Goal: Information Seeking & Learning: Learn about a topic

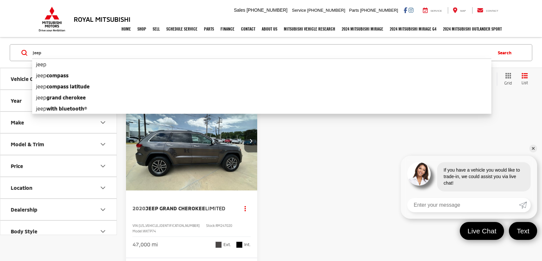
click at [77, 55] on input "jeep" at bounding box center [261, 53] width 459 height 16
type input "j"
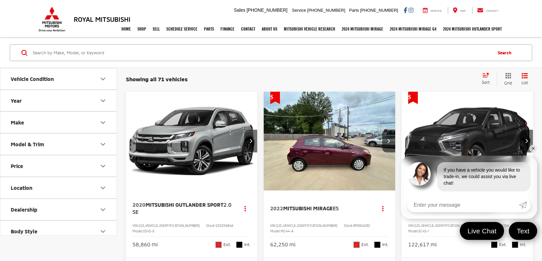
scroll to position [1, 0]
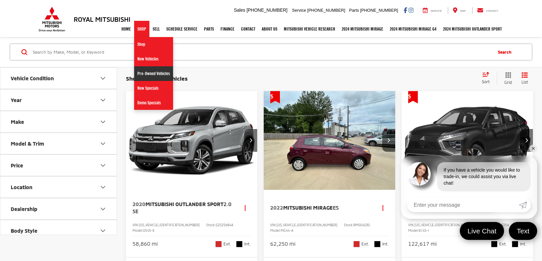
click at [148, 72] on link "Pre-Owned Vehicles" at bounding box center [153, 73] width 39 height 15
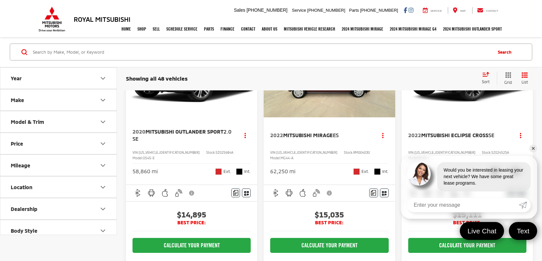
click at [533, 150] on link "✕" at bounding box center [534, 149] width 8 height 8
